Goal: Task Accomplishment & Management: Use online tool/utility

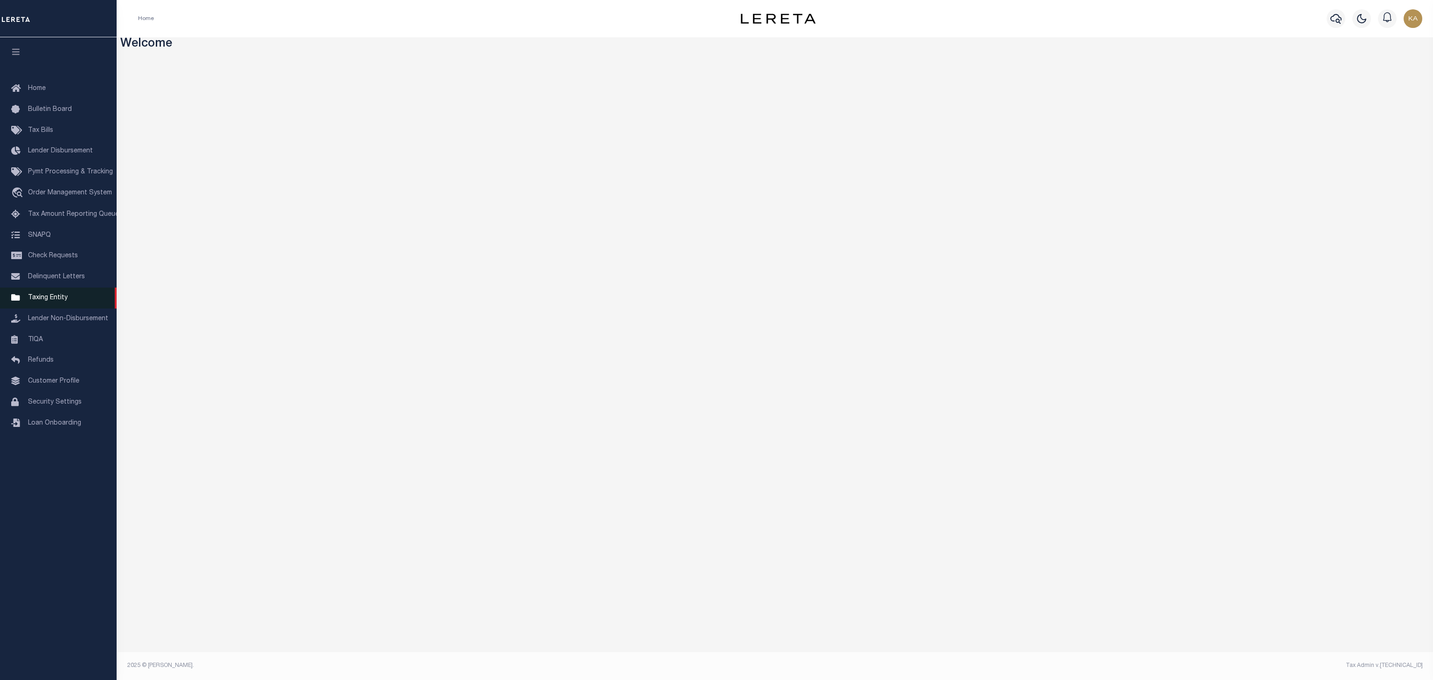
click at [24, 296] on icon at bounding box center [18, 298] width 15 height 12
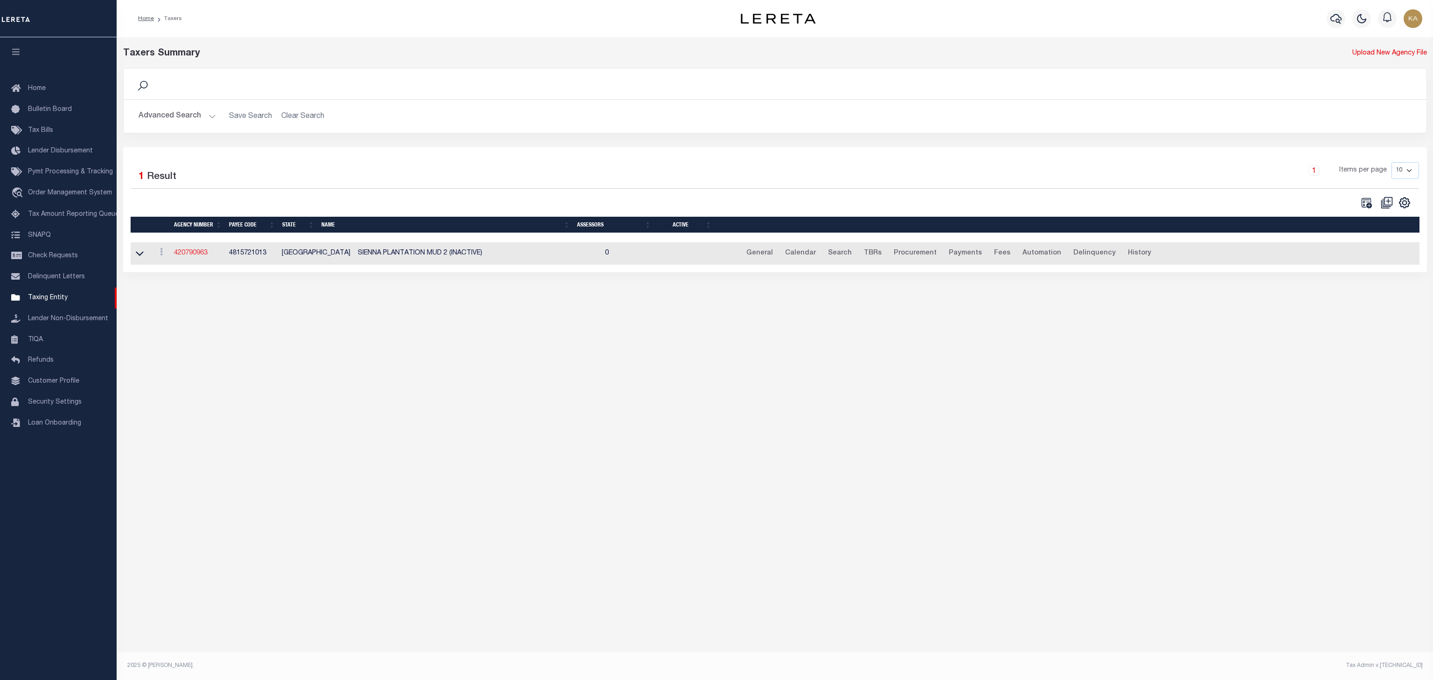
click at [195, 256] on link "420790963" at bounding box center [191, 253] width 34 height 7
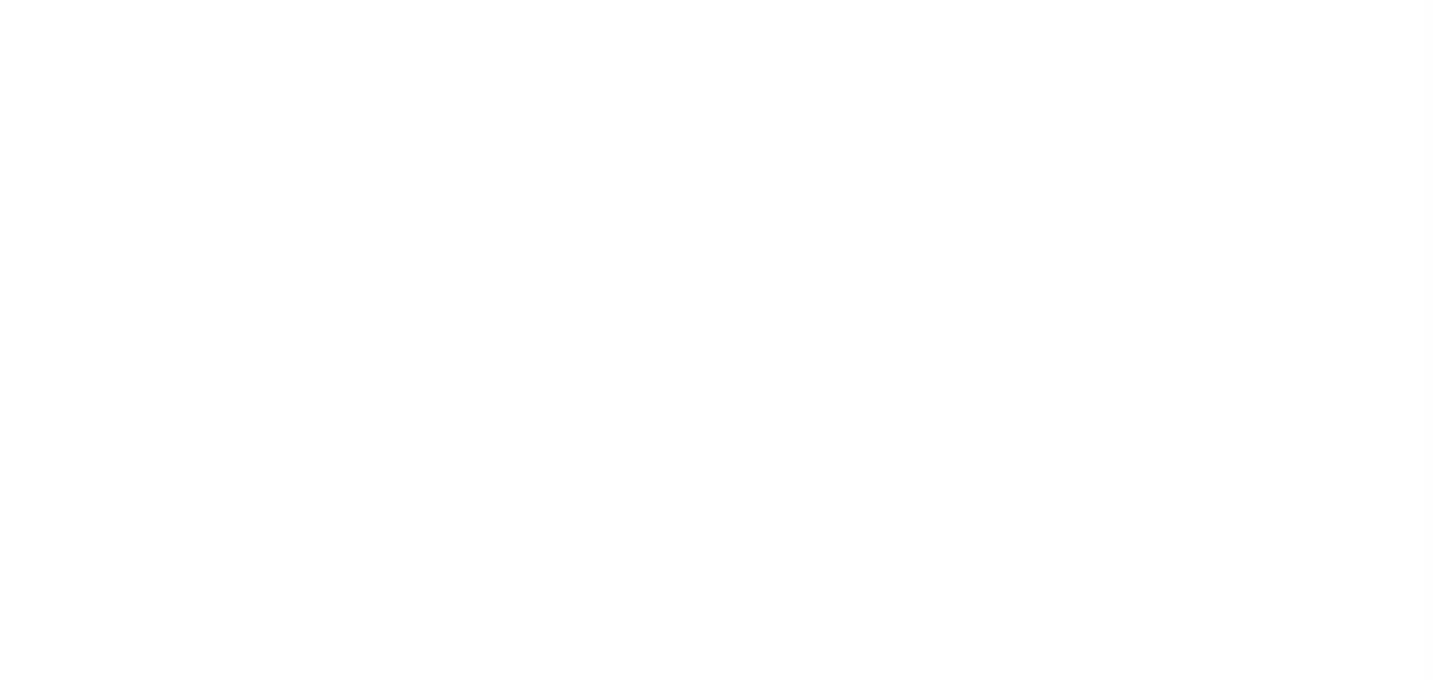
select select "1"
select select
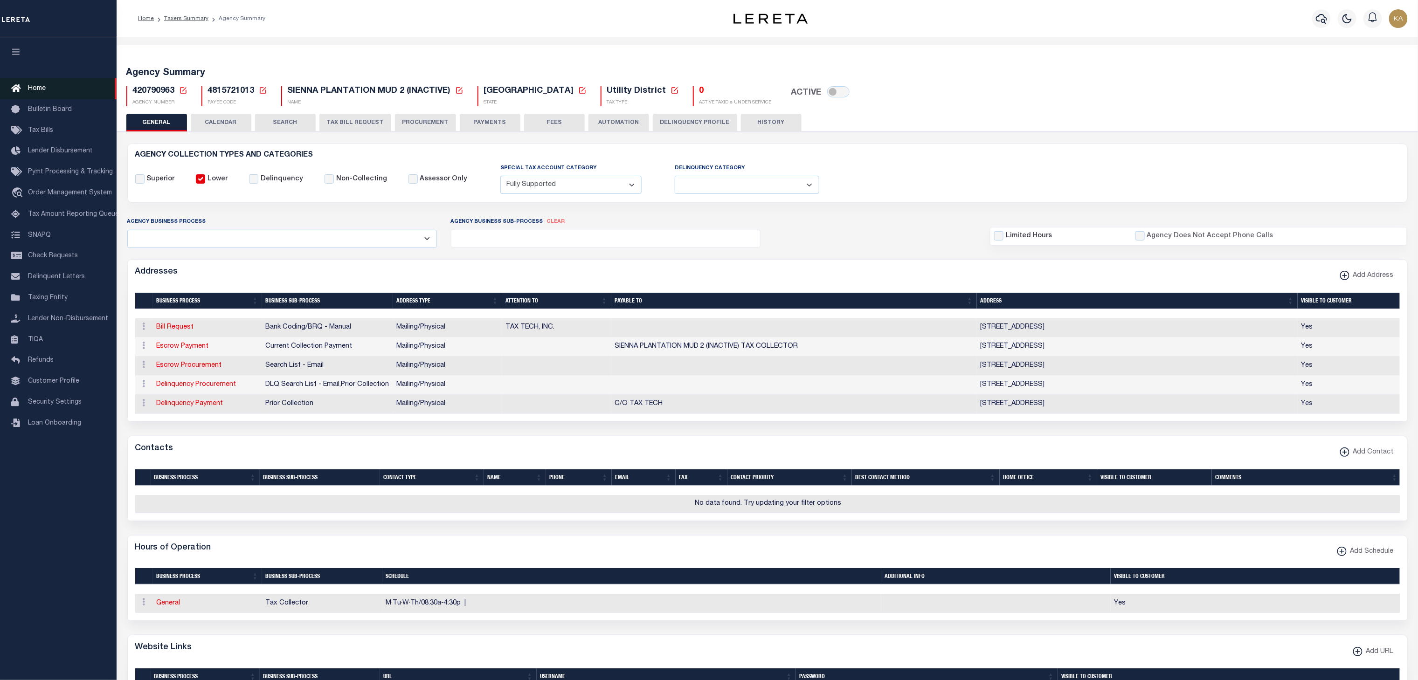
click at [35, 83] on link "Home" at bounding box center [58, 88] width 117 height 21
